Goal: Transaction & Acquisition: Purchase product/service

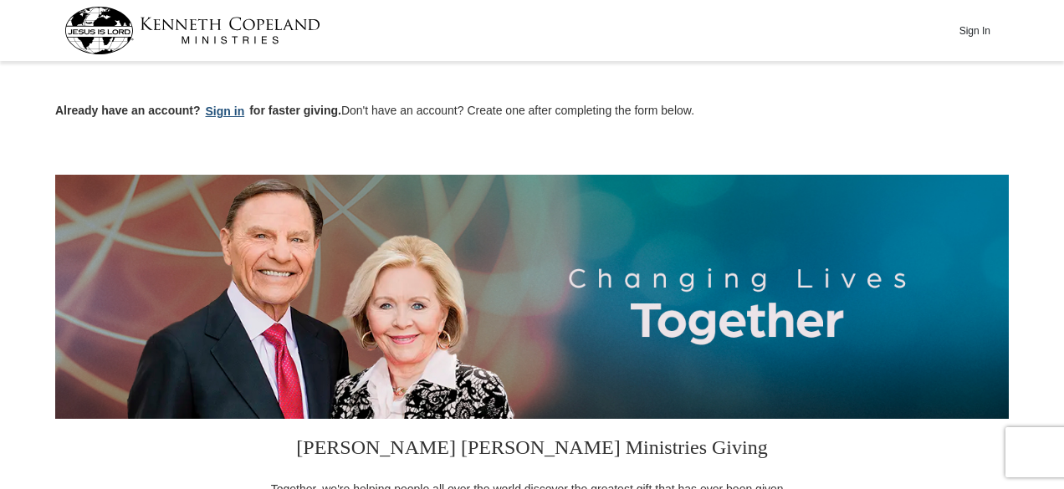
click at [238, 113] on button "Sign in" at bounding box center [225, 111] width 49 height 19
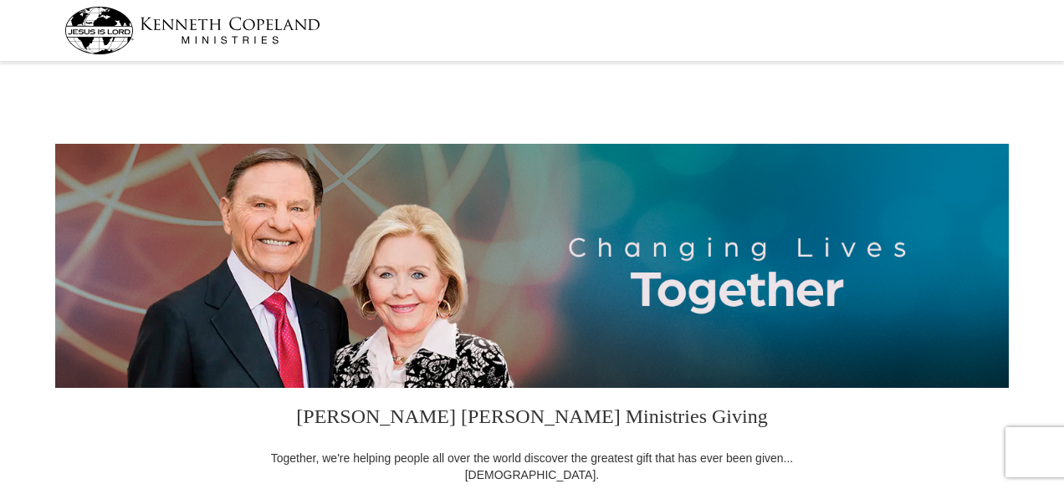
select select "TN"
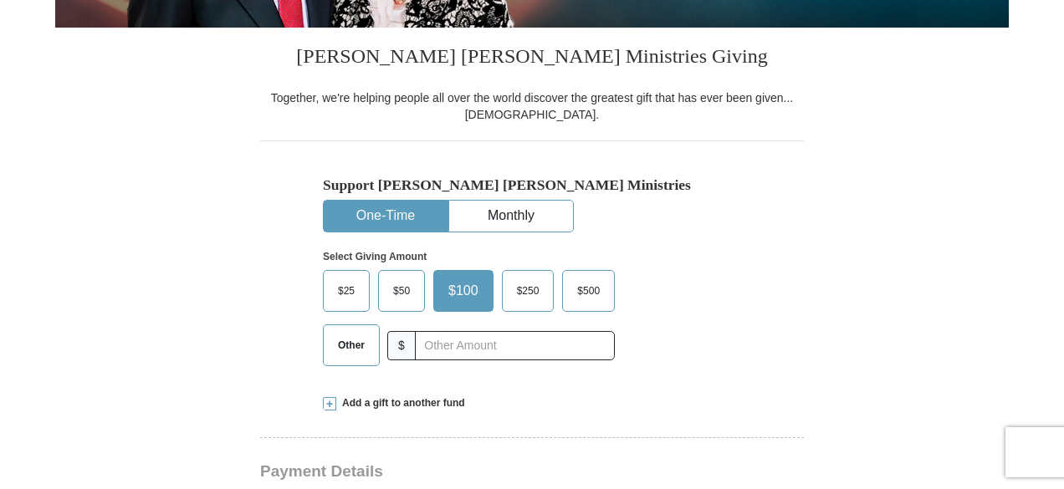
scroll to position [335, 0]
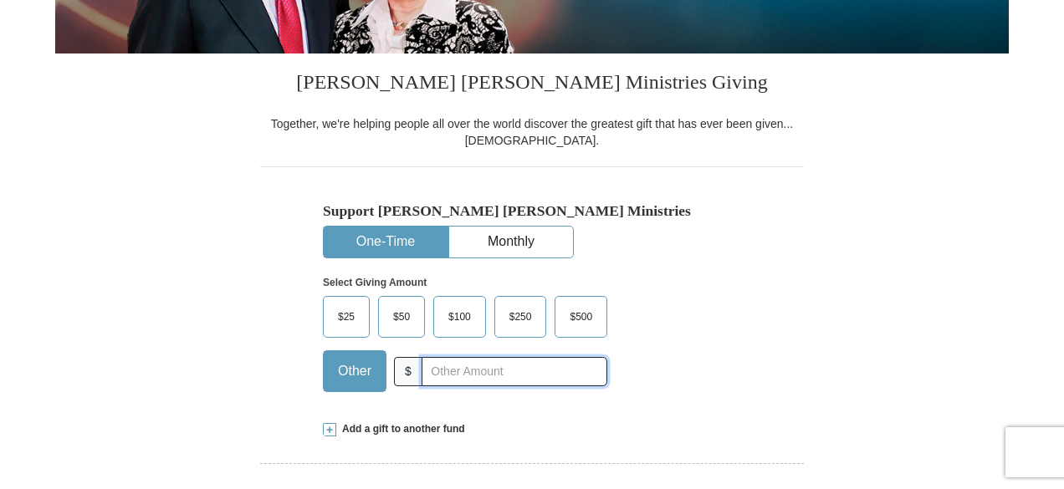
click at [549, 377] on input "text" at bounding box center [515, 371] width 186 height 29
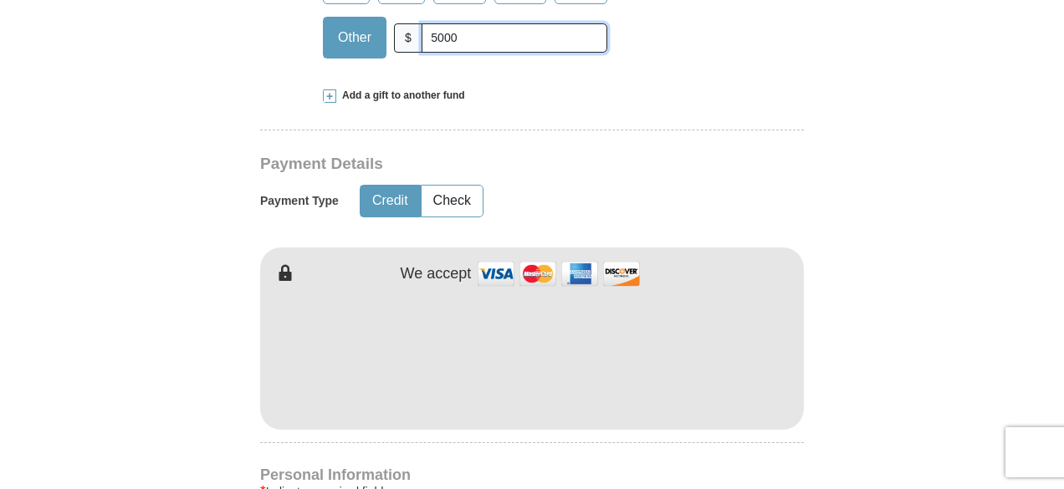
scroll to position [669, 0]
type input "5000"
click at [443, 195] on button "Check" at bounding box center [452, 200] width 61 height 31
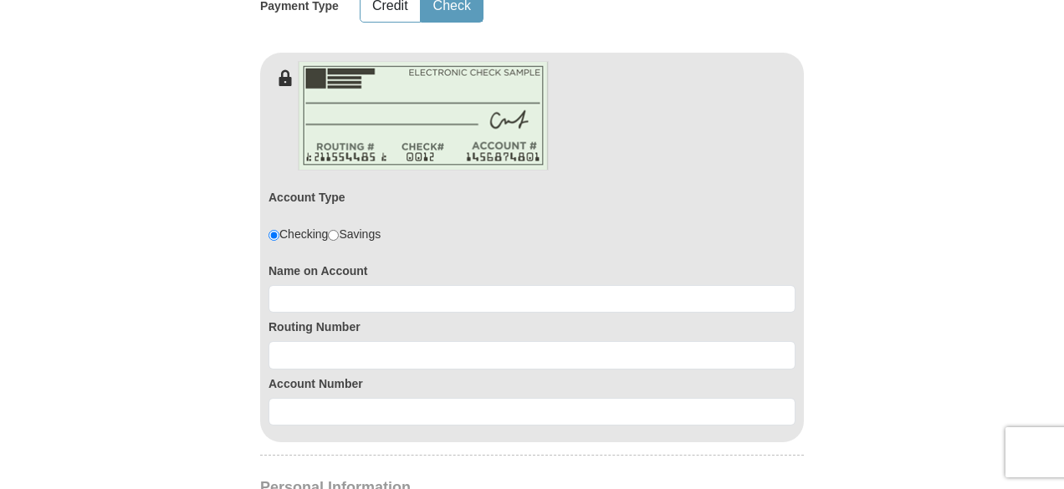
scroll to position [837, 0]
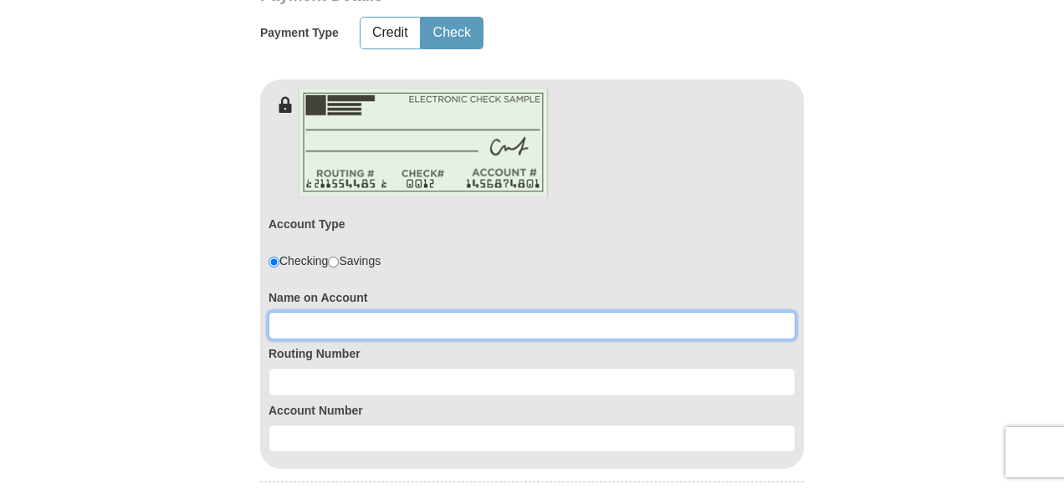
click at [453, 328] on input at bounding box center [532, 326] width 527 height 28
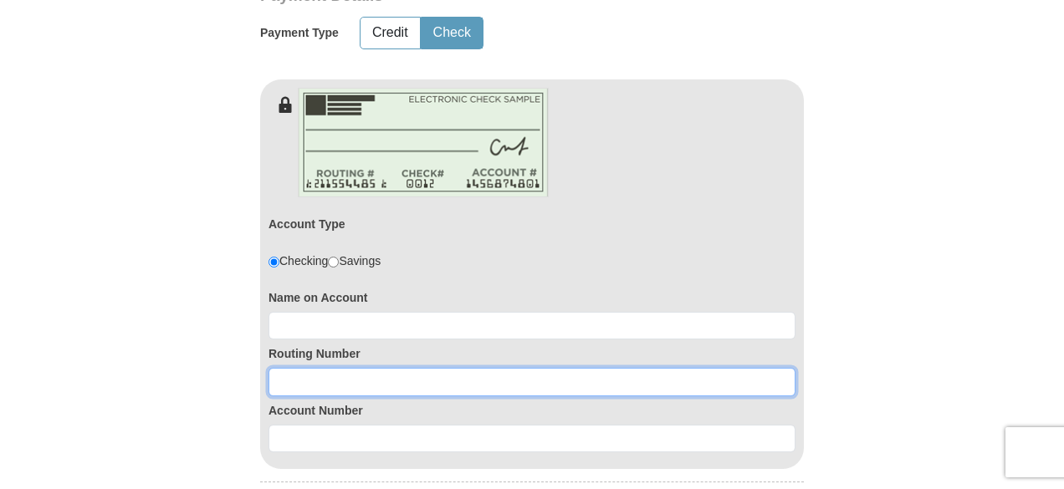
click at [455, 372] on input at bounding box center [532, 382] width 527 height 28
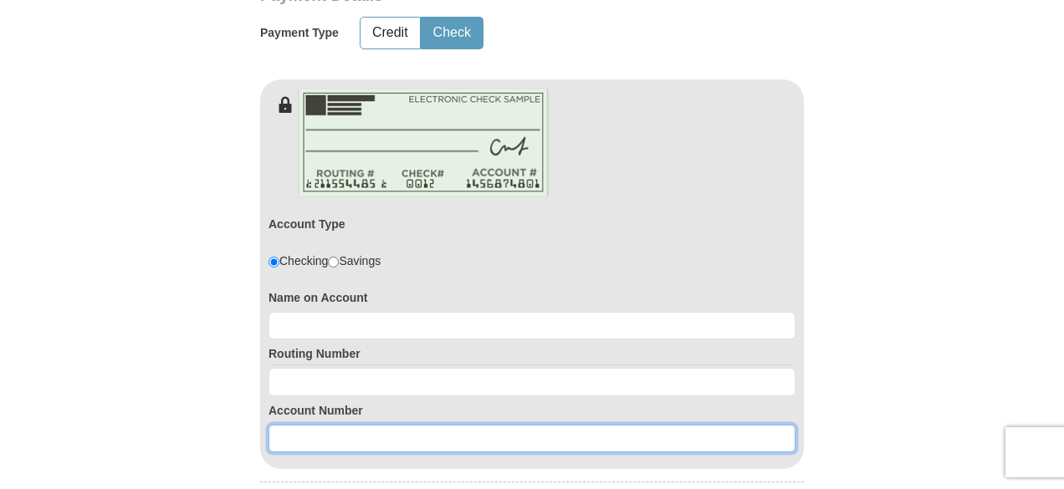
click at [437, 433] on input at bounding box center [532, 439] width 527 height 28
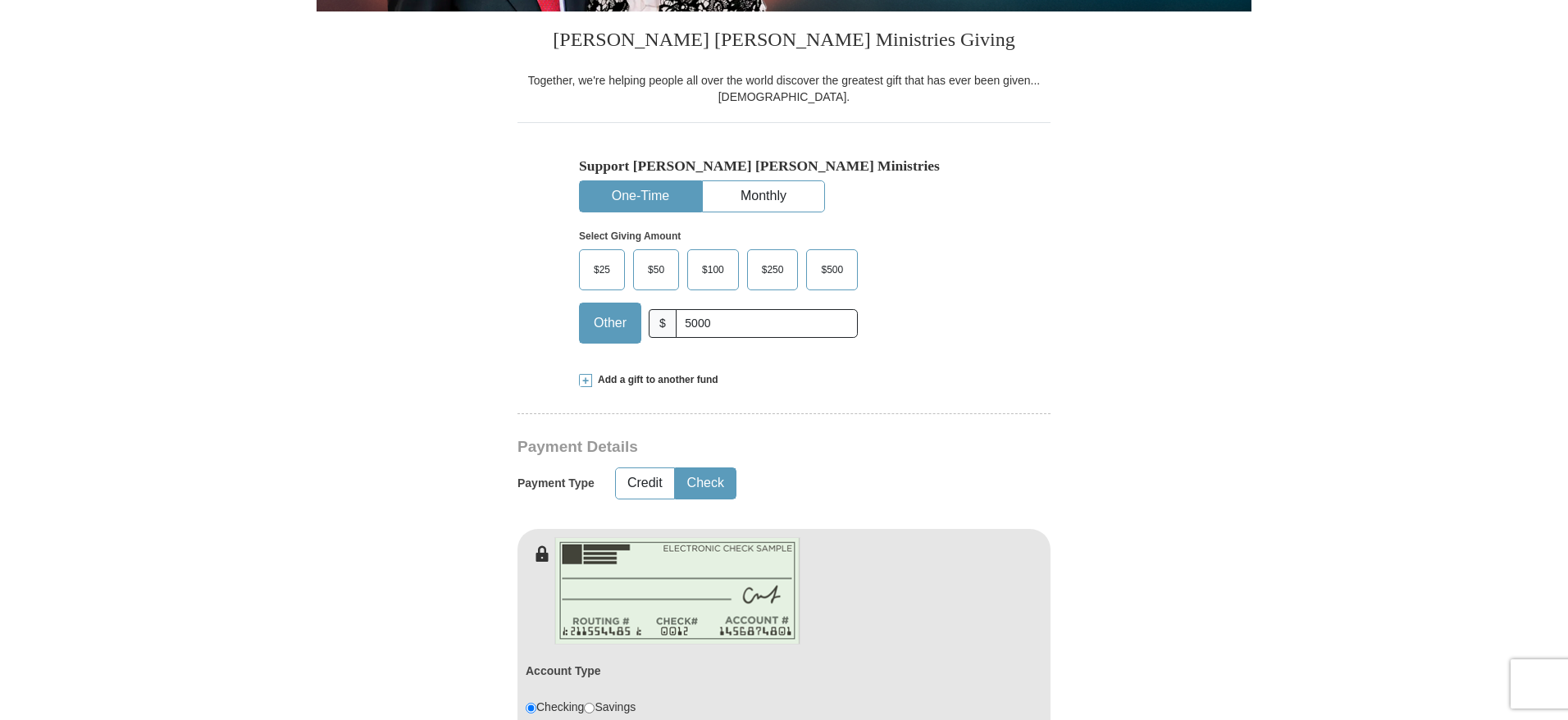
scroll to position [0, 0]
